Goal: Transaction & Acquisition: Purchase product/service

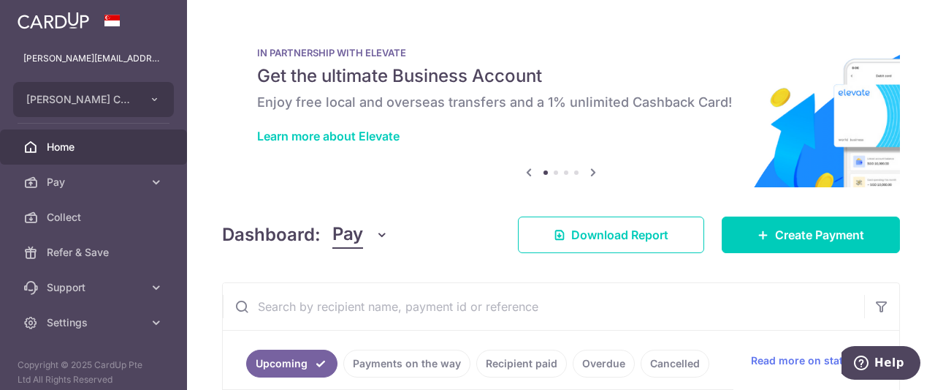
scroll to position [296, 0]
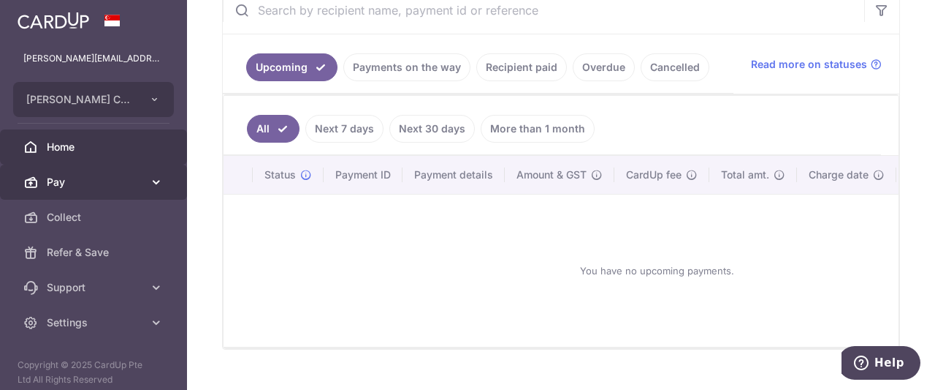
click at [38, 185] on link "Pay" at bounding box center [93, 181] width 187 height 35
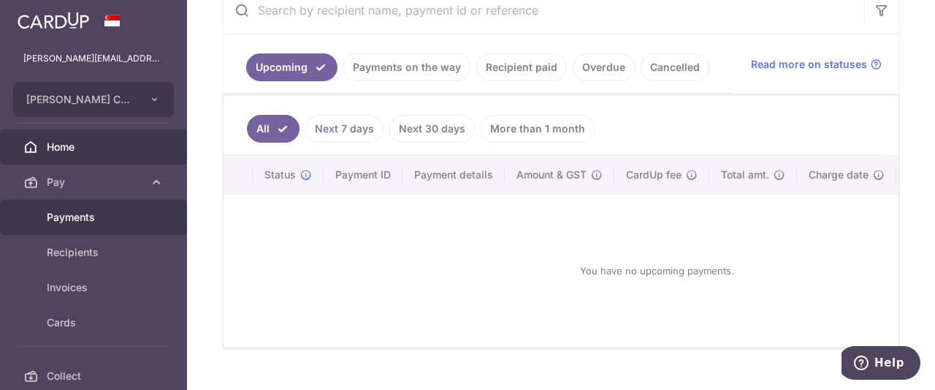
click at [76, 223] on span "Payments" at bounding box center [95, 217] width 96 height 15
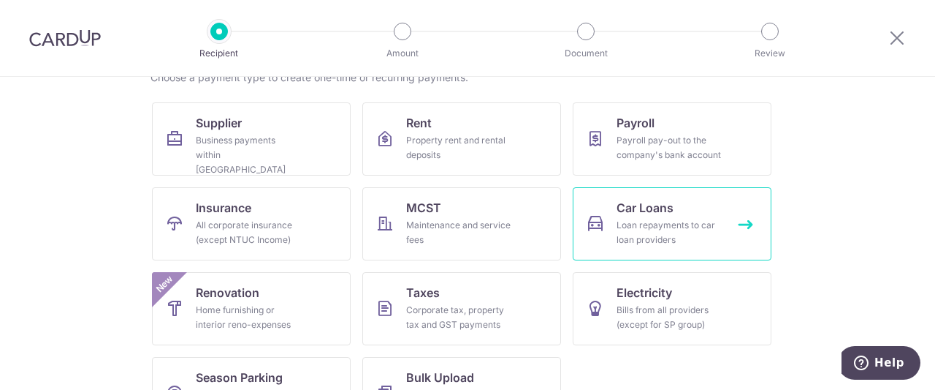
scroll to position [130, 0]
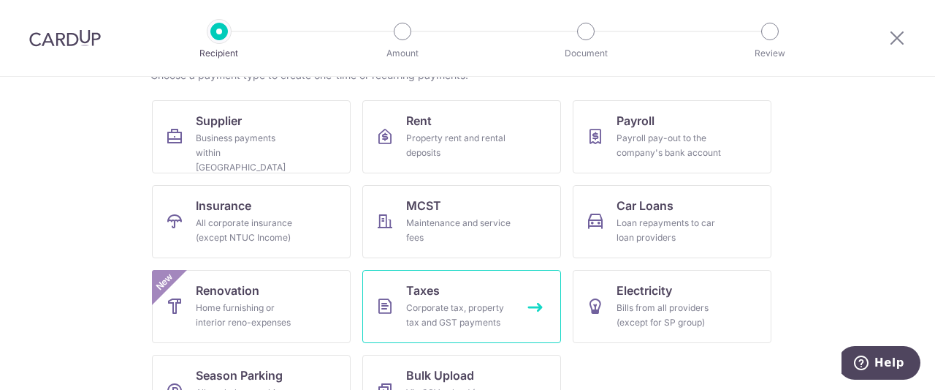
click at [512, 321] on link "Taxes Corporate tax, property tax and GST payments" at bounding box center [461, 306] width 199 height 73
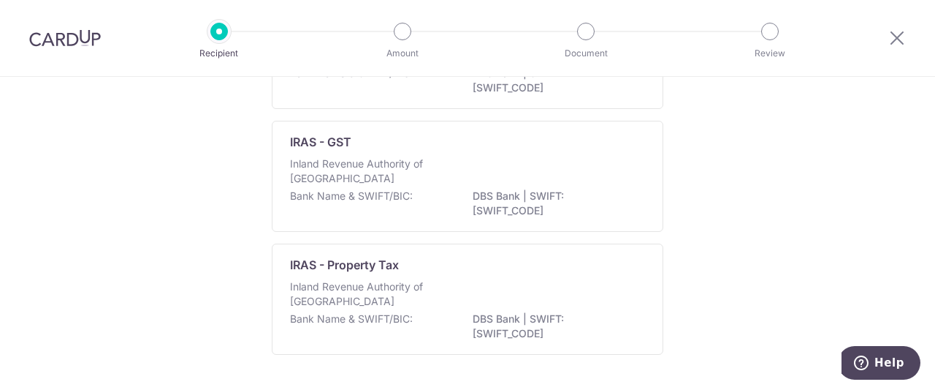
scroll to position [202, 0]
